Goal: Entertainment & Leisure: Consume media (video, audio)

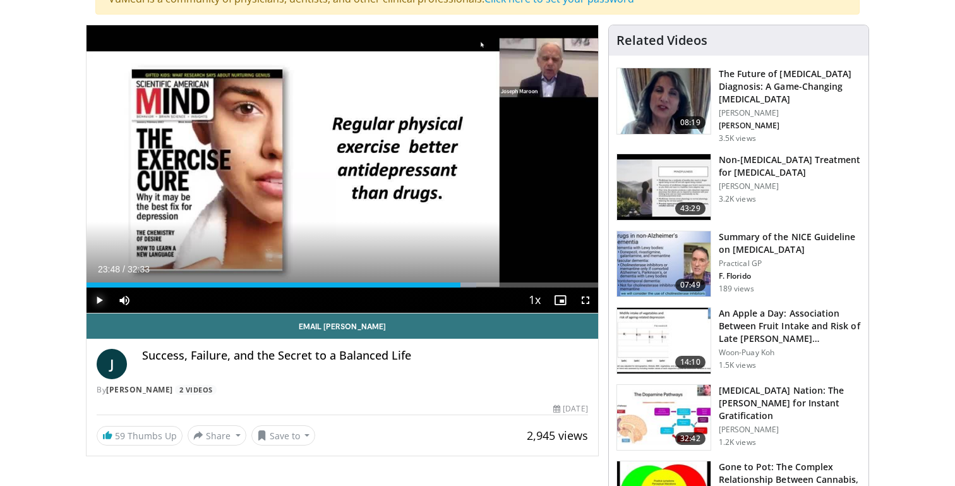
click at [97, 299] on span "Video Player" at bounding box center [99, 299] width 25 height 25
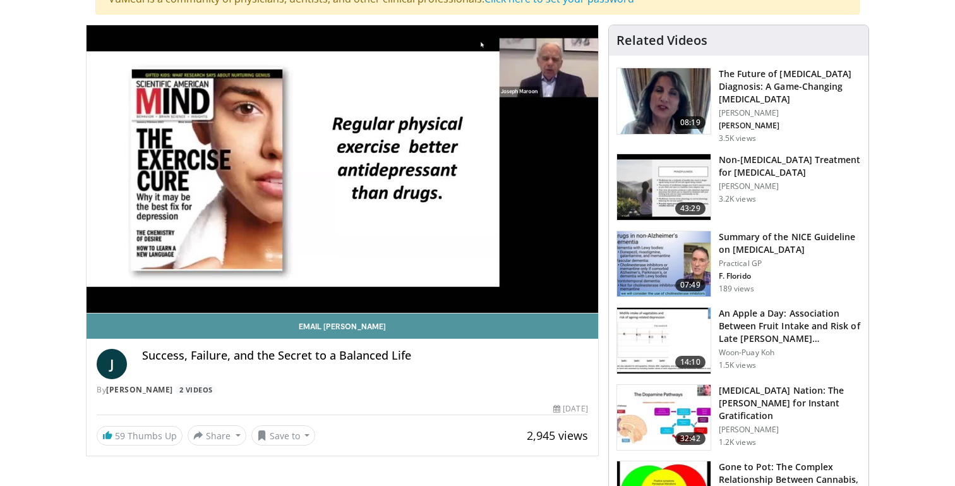
click at [150, 335] on link "Email [PERSON_NAME]" at bounding box center [343, 325] width 512 height 25
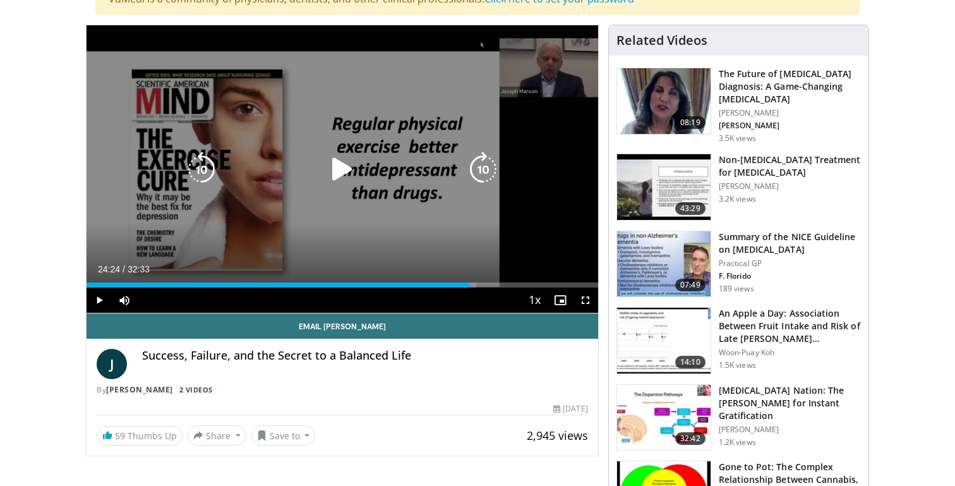
click at [351, 174] on icon "Video Player" at bounding box center [342, 169] width 35 height 35
